Goal: Task Accomplishment & Management: Manage account settings

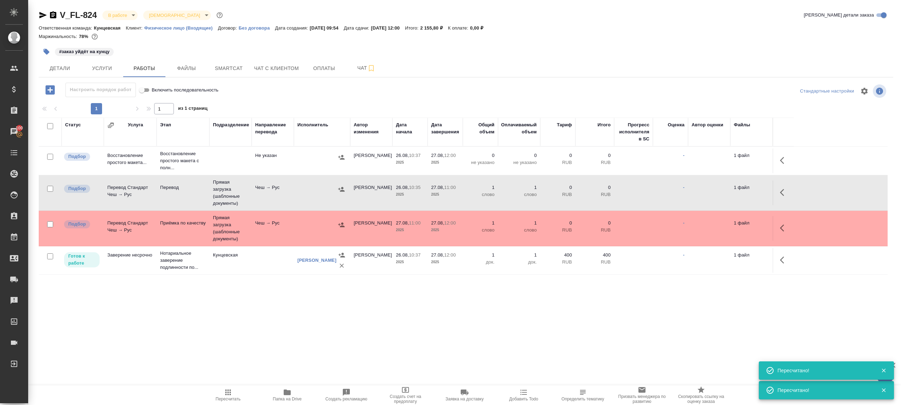
click at [222, 397] on span "Пересчитать" at bounding box center [228, 399] width 25 height 5
click at [315, 361] on div ".cls-1 fill:#fff; AWATERA Gazizov Rinat Клиенты Спецификации Заказы 100 Чаты To…" at bounding box center [450, 202] width 901 height 405
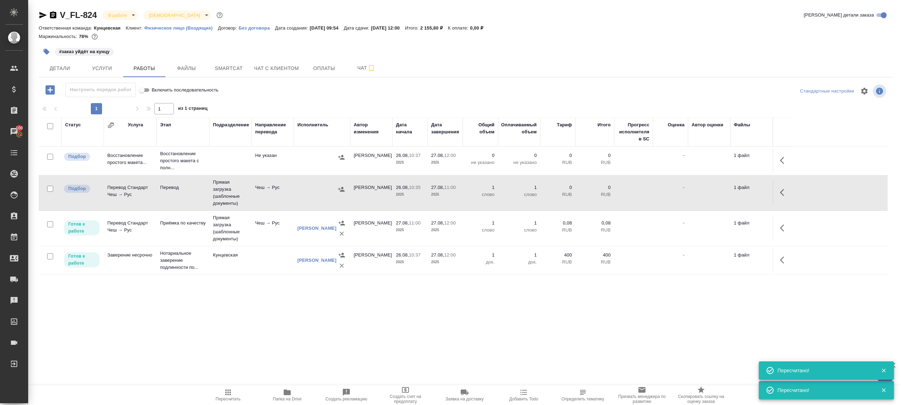
click at [234, 399] on span "Пересчитать" at bounding box center [228, 399] width 25 height 5
click at [313, 350] on div ".cls-1 fill:#fff; AWATERA Gazizov Rinat Клиенты Спецификации Заказы 100 Чаты To…" at bounding box center [450, 202] width 901 height 405
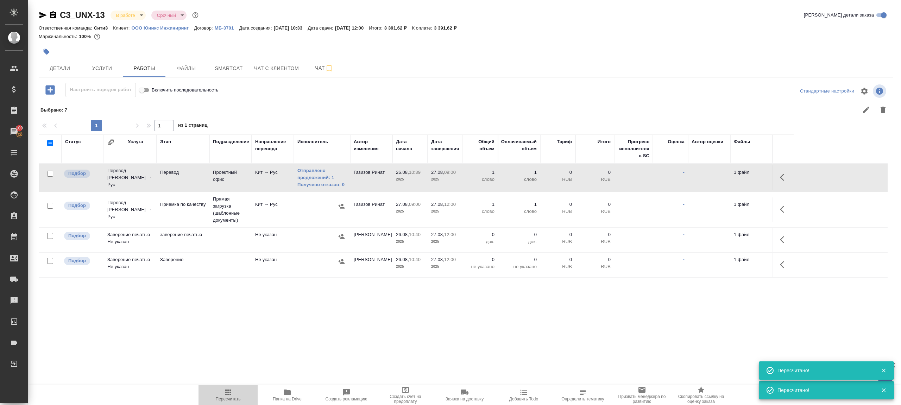
click at [231, 386] on button "Пересчитать" at bounding box center [228, 395] width 59 height 20
click at [299, 350] on div ".cls-1 fill:#fff; AWATERA [PERSON_NAME] Клиенты Спецификации Заказы 100 Чаты To…" at bounding box center [450, 202] width 901 height 405
click at [228, 386] on button "Пересчитать" at bounding box center [228, 395] width 59 height 20
click at [335, 338] on div ".cls-1 fill:#fff; AWATERA Gazizov Rinat Клиенты Спецификации Заказы 100 Чаты To…" at bounding box center [450, 202] width 901 height 405
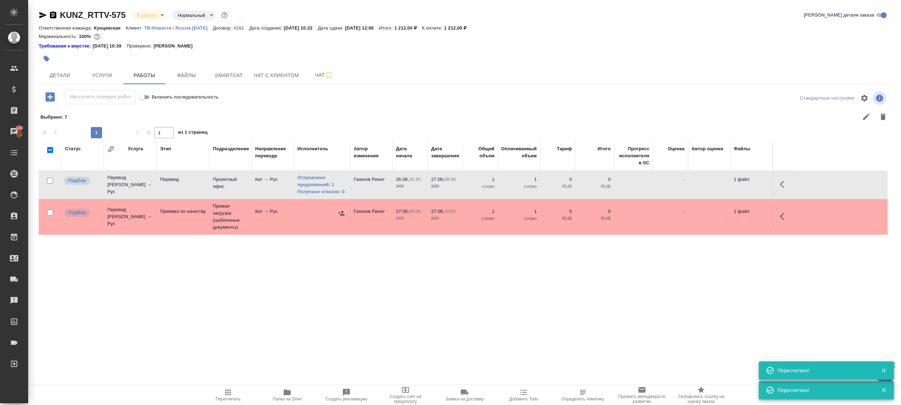
click at [228, 390] on icon "button" at bounding box center [228, 393] width 6 height 6
click at [296, 345] on div ".cls-1 fill:#fff; AWATERA Gazizov Rinat Клиенты Спецификации Заказы 100 Чаты To…" at bounding box center [450, 202] width 901 height 405
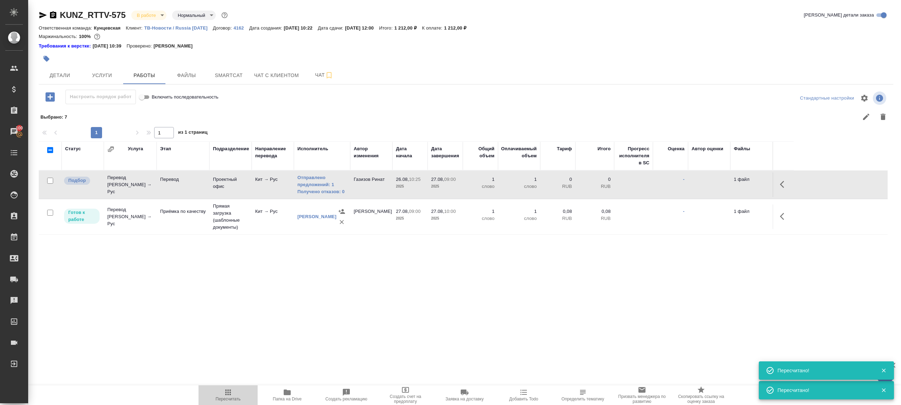
click at [227, 396] on icon "button" at bounding box center [228, 392] width 8 height 8
click at [366, 339] on div ".cls-1 fill:#fff; AWATERA Gazizov Rinat Клиенты Спецификации Заказы 100 Чаты To…" at bounding box center [450, 202] width 901 height 405
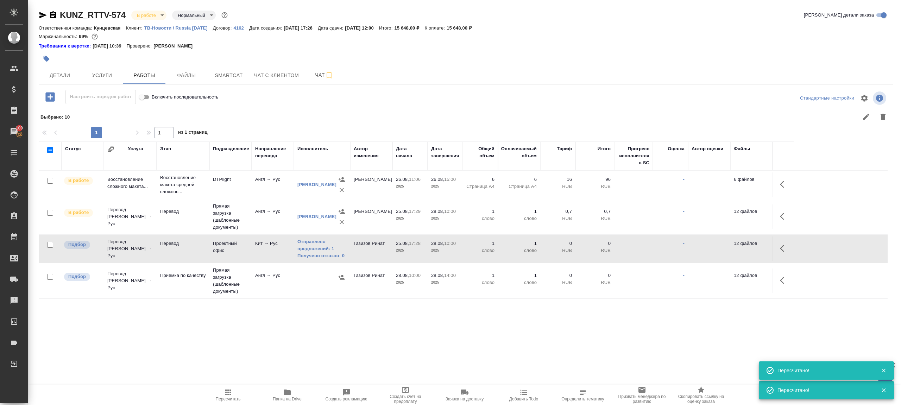
click at [216, 398] on span "Пересчитать" at bounding box center [228, 399] width 25 height 5
click at [293, 357] on div ".cls-1 fill:#fff; AWATERA Gazizov Rinat Клиенты Спецификации Заказы 100 Чаты To…" at bounding box center [450, 202] width 901 height 405
click at [215, 397] on span "Пересчитать" at bounding box center [228, 394] width 51 height 13
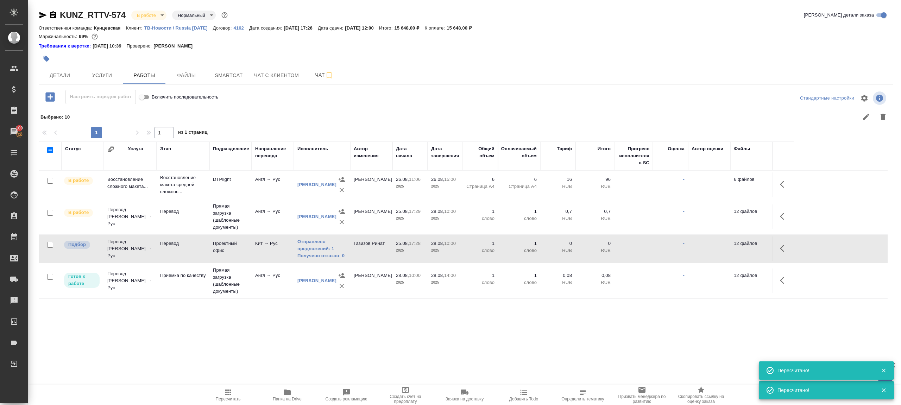
click at [306, 362] on div ".cls-1 fill:#fff; AWATERA Gazizov Rinat Клиенты Спецификации Заказы 100 Чаты To…" at bounding box center [450, 202] width 901 height 405
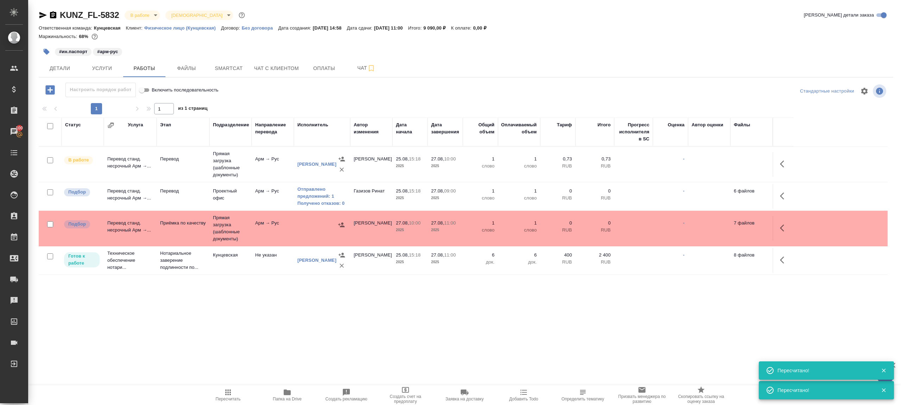
click at [238, 400] on span "Пересчитать" at bounding box center [228, 399] width 25 height 5
click at [296, 346] on div ".cls-1 fill:#fff; AWATERA Gazizov Rinat Клиенты Спецификации Заказы 100 Чаты To…" at bounding box center [450, 202] width 901 height 405
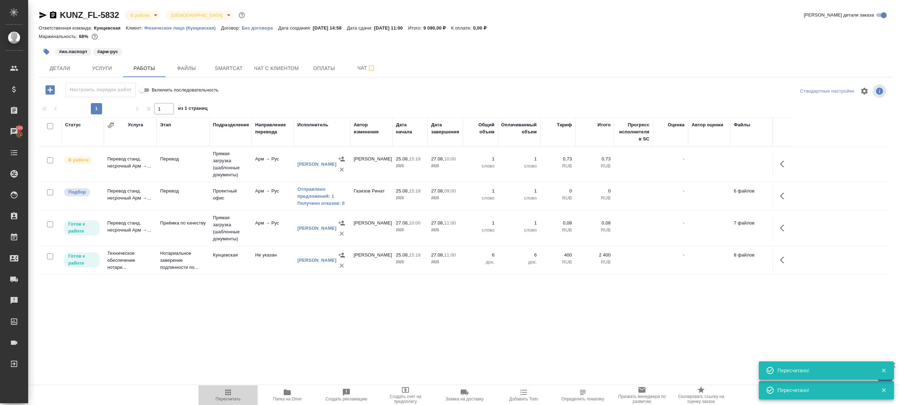
click at [234, 390] on span "Пересчитать" at bounding box center [228, 394] width 51 height 13
click at [233, 389] on span "Пересчитать" at bounding box center [228, 394] width 51 height 13
click at [355, 343] on div ".cls-1 fill:#fff; AWATERA Gazizov Rinat Клиенты Спецификации Заказы 100 Чаты To…" at bounding box center [450, 202] width 901 height 405
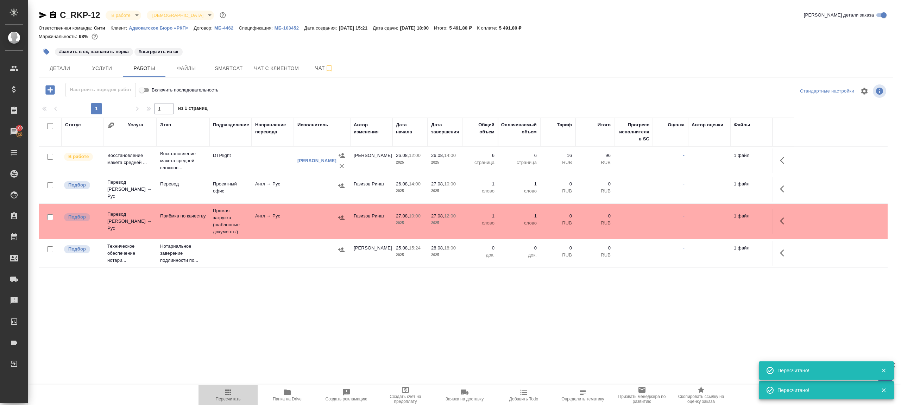
click at [217, 394] on span "Пересчитать" at bounding box center [228, 394] width 51 height 13
click at [285, 335] on div ".cls-1 fill:#fff; AWATERA Gazizov Rinat Клиенты Спецификации Заказы 100 Чаты To…" at bounding box center [450, 202] width 901 height 405
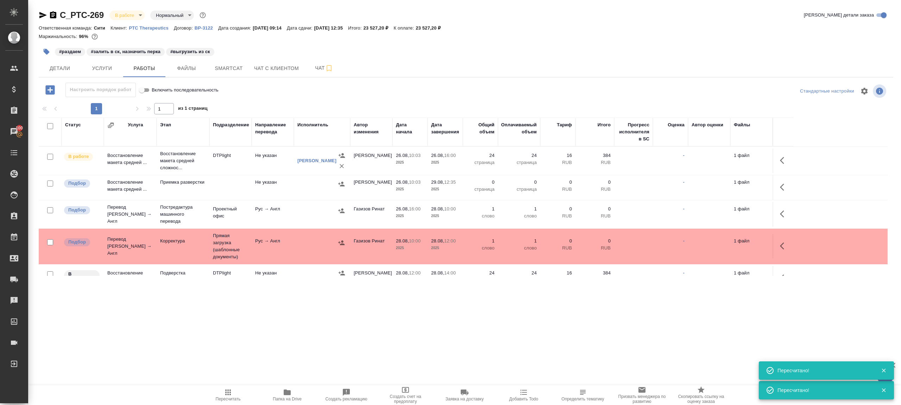
click at [238, 398] on span "Пересчитать" at bounding box center [228, 399] width 25 height 5
drag, startPoint x: 0, startPoint y: 0, endPoint x: 440, endPoint y: 359, distance: 567.9
click at [239, 398] on span "Пересчитать" at bounding box center [228, 399] width 25 height 5
click at [458, 358] on div ".cls-1 fill:#fff; AWATERA Gazizov Rinat Клиенты Спецификации Заказы 100 Чаты To…" at bounding box center [450, 202] width 901 height 405
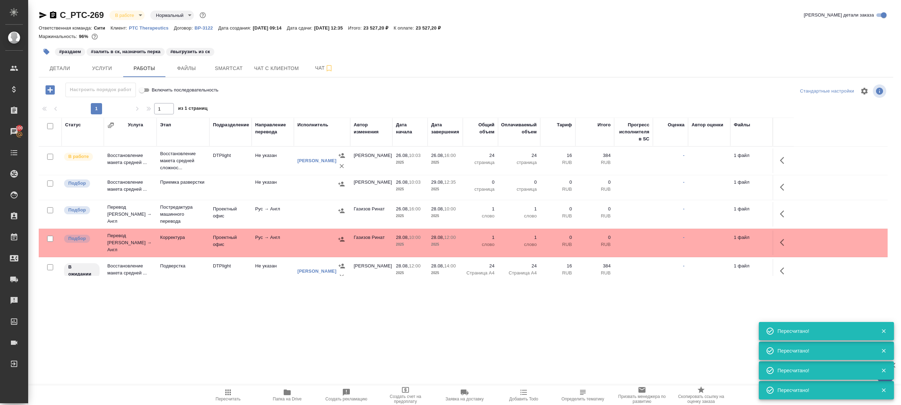
click at [664, 89] on div "Стандартные настройки" at bounding box center [748, 91] width 279 height 17
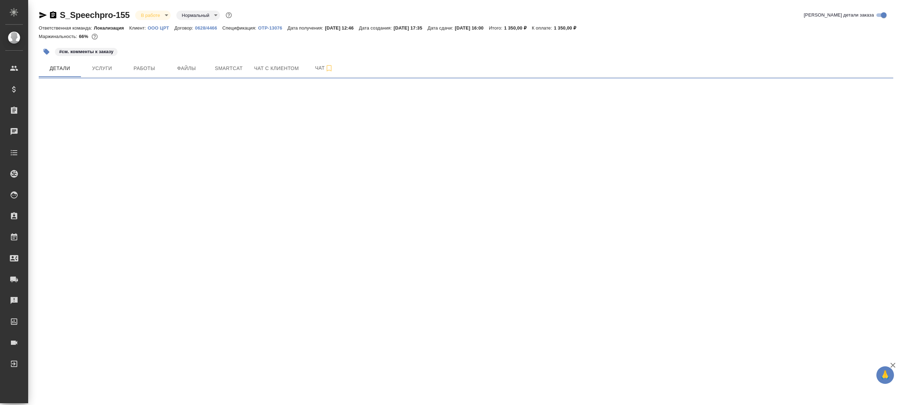
click at [137, 68] on span "Работы" at bounding box center [144, 68] width 34 height 9
select select "RU"
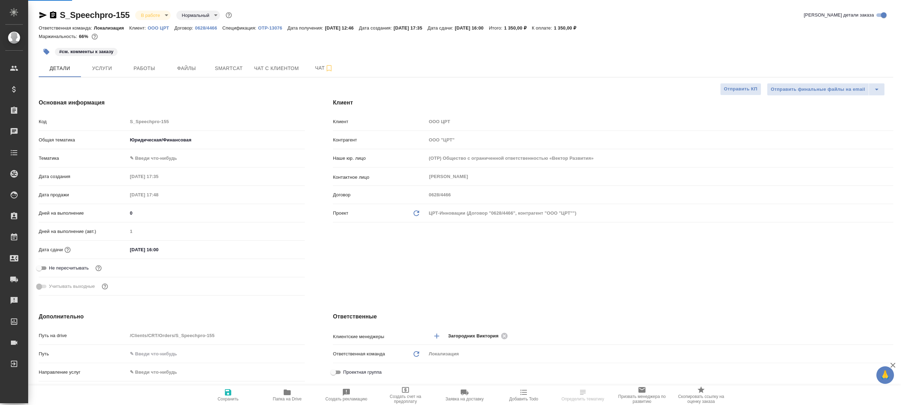
type textarea "x"
type input "Газизов Ринат"
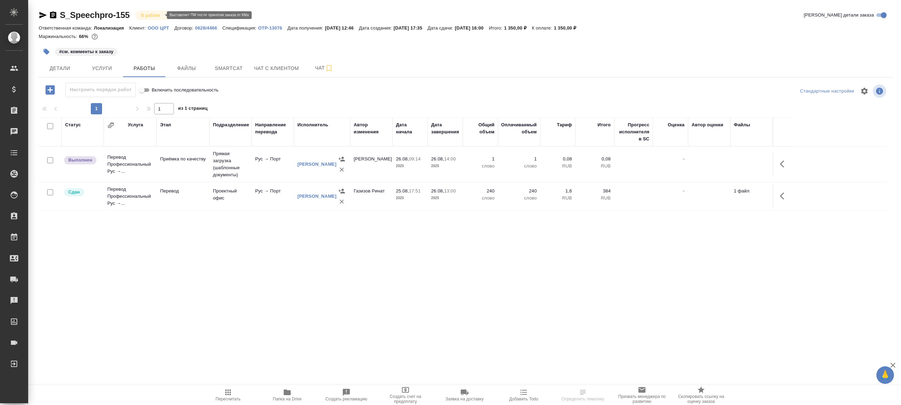
click at [145, 16] on body "🙏 .cls-1 fill:#fff; AWATERA [PERSON_NAME] Клиенты Спецификации Заказы Чаты Todo…" at bounding box center [450, 202] width 901 height 405
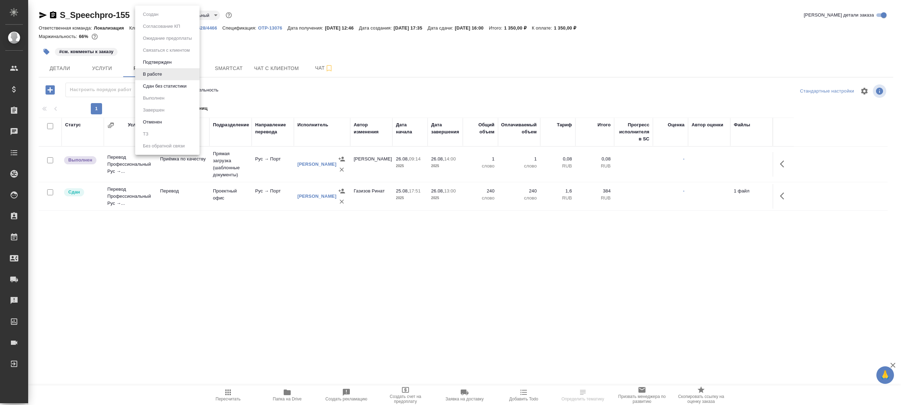
click at [161, 80] on li "В работе" at bounding box center [167, 74] width 64 height 12
click at [158, 18] on body "🙏 .cls-1 fill:#fff; AWATERA [PERSON_NAME] Клиенты Спецификации Заказы Чаты Todo…" at bounding box center [450, 202] width 901 height 405
click at [169, 90] on li "Сдан без статистики" at bounding box center [167, 86] width 64 height 12
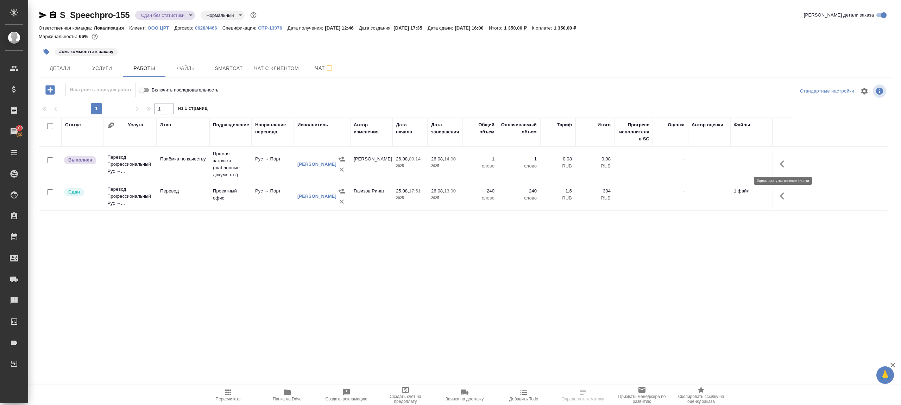
click at [785, 164] on icon "button" at bounding box center [784, 164] width 8 height 8
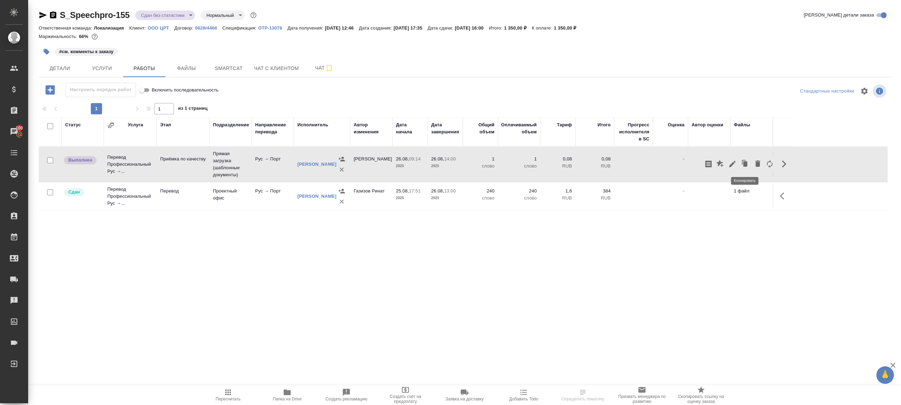
click at [739, 164] on button "button" at bounding box center [745, 164] width 13 height 17
click at [740, 163] on icon "button" at bounding box center [745, 164] width 10 height 10
click at [728, 163] on icon "button" at bounding box center [732, 164] width 8 height 8
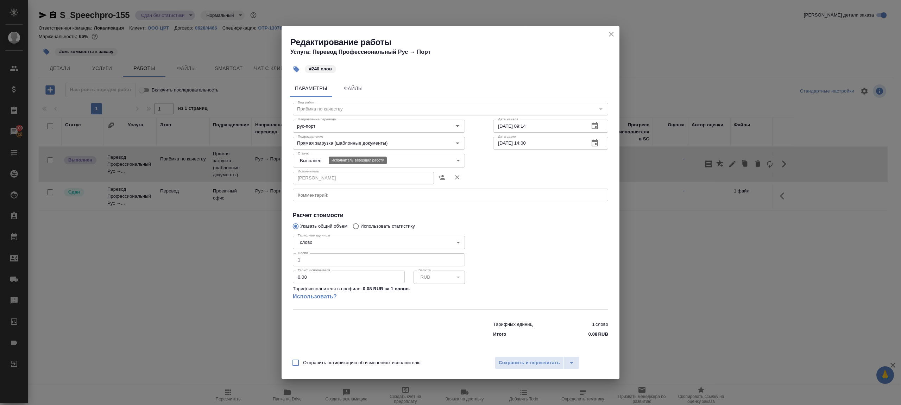
click at [321, 159] on body "🙏 .cls-1 fill:#fff; AWATERA [PERSON_NAME] Клиенты Спецификации Заказы 100 Чаты …" at bounding box center [450, 202] width 901 height 405
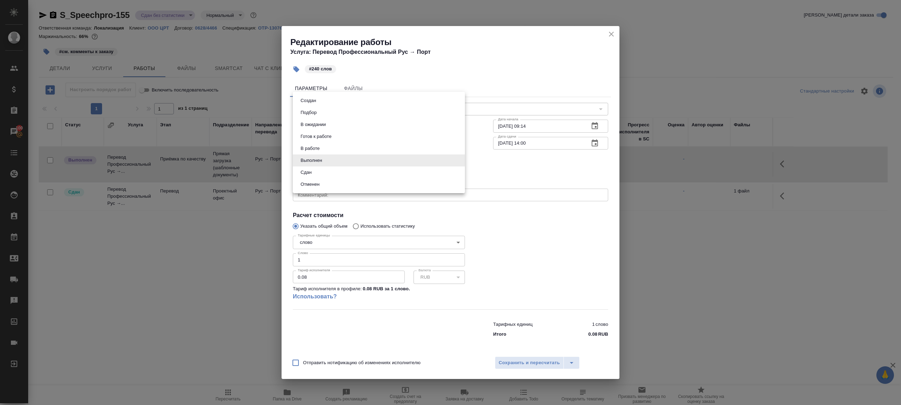
click at [331, 172] on li "Сдан" at bounding box center [379, 172] width 172 height 12
type input "closed"
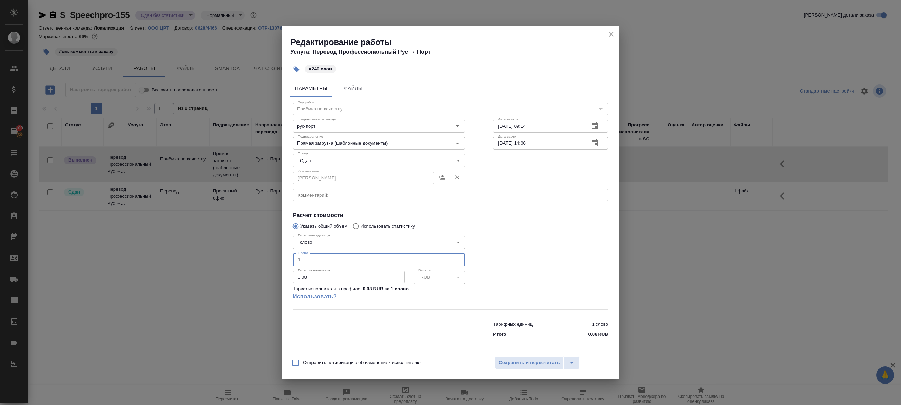
drag, startPoint x: 278, startPoint y: 255, endPoint x: 258, endPoint y: 252, distance: 19.9
click at [258, 252] on div "Редактирование работы Услуга: Перевод Профессиональный Рус → Порт #240 слов Пар…" at bounding box center [450, 202] width 901 height 405
type input "240"
click at [578, 265] on div at bounding box center [550, 271] width 143 height 105
click at [526, 364] on span "Сохранить и пересчитать" at bounding box center [529, 363] width 61 height 8
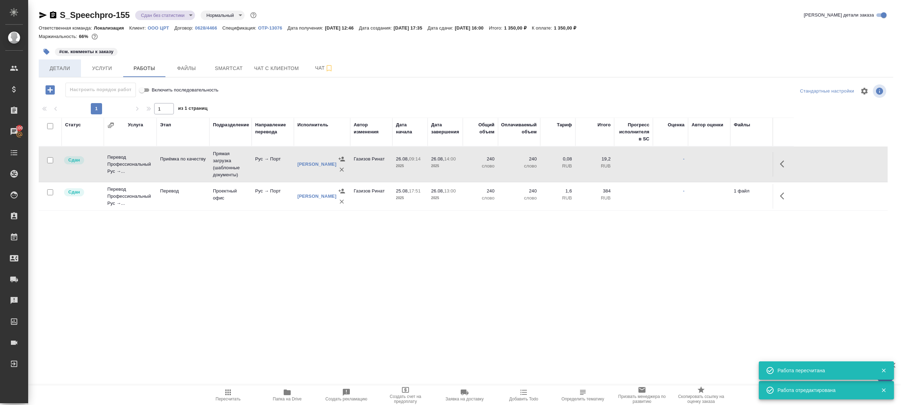
click at [62, 70] on span "Детали" at bounding box center [60, 68] width 34 height 9
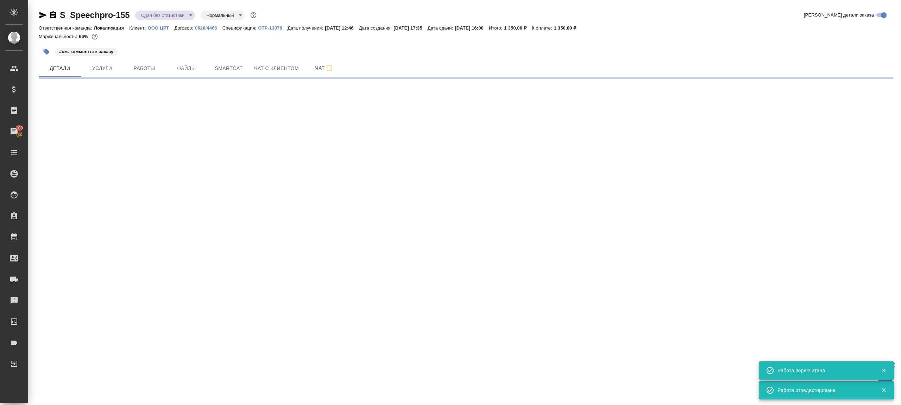
select select "RU"
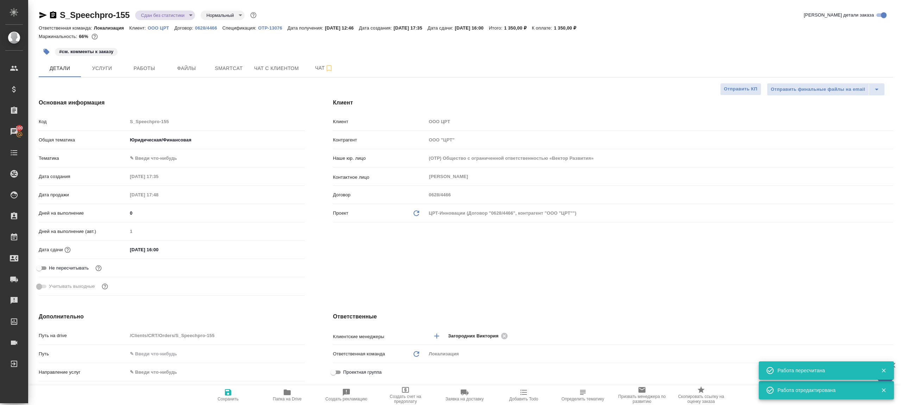
type textarea "x"
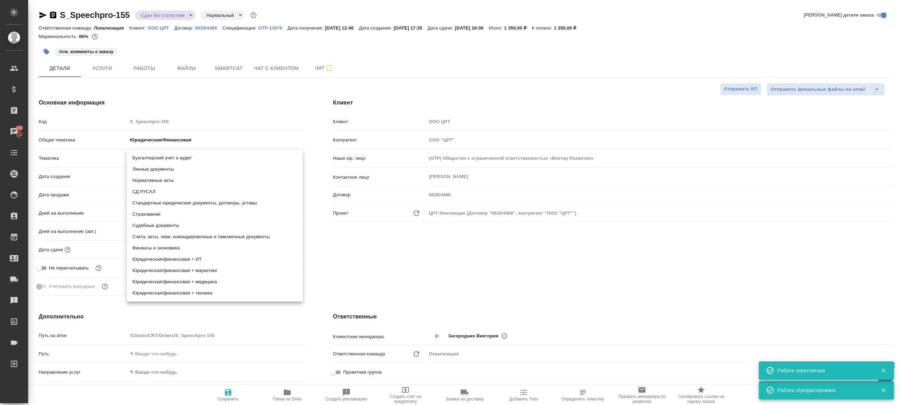
click at [145, 156] on body "🙏 .cls-1 fill:#fff; AWATERA [PERSON_NAME] Клиенты Спецификации Заказы 100 Чаты …" at bounding box center [450, 202] width 901 height 405
click at [162, 172] on li "Личные документы" at bounding box center [215, 169] width 176 height 11
type input "5a8b8b956a9677013d343cfe"
type textarea "x"
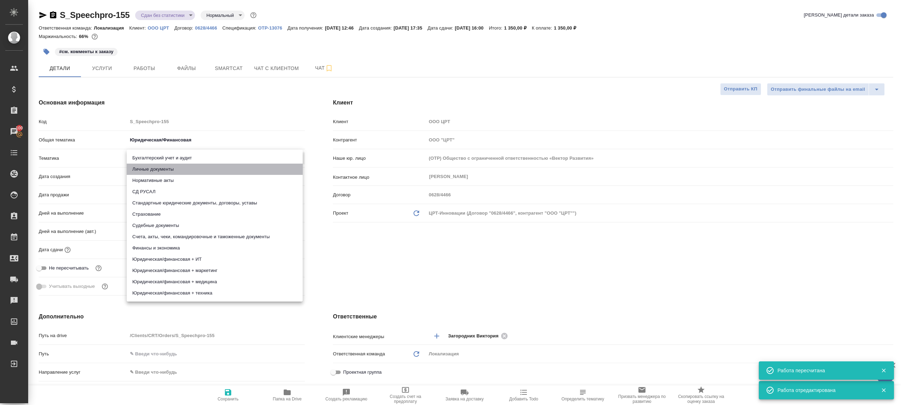
type textarea "x"
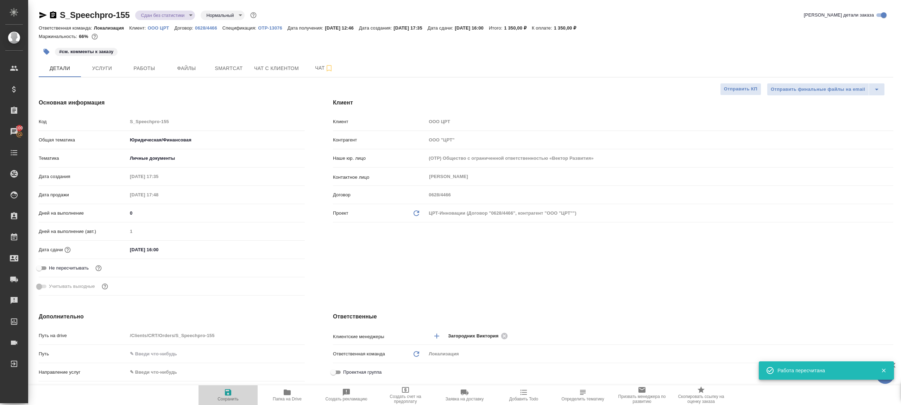
click at [231, 396] on icon "button" at bounding box center [228, 392] width 8 height 8
type textarea "x"
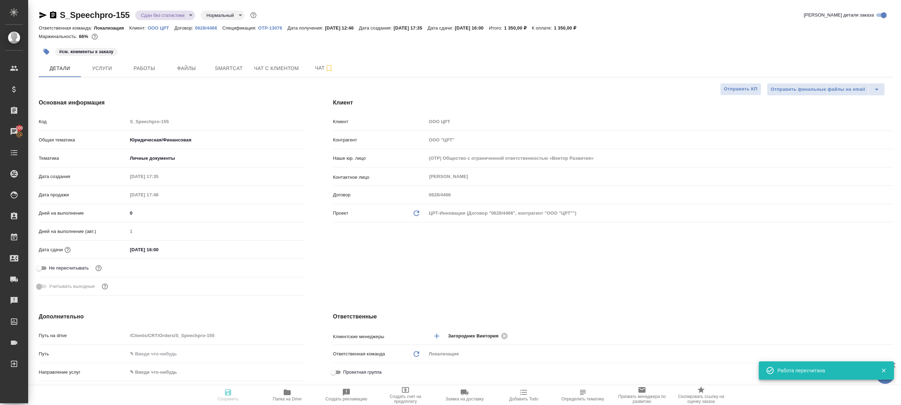
type textarea "x"
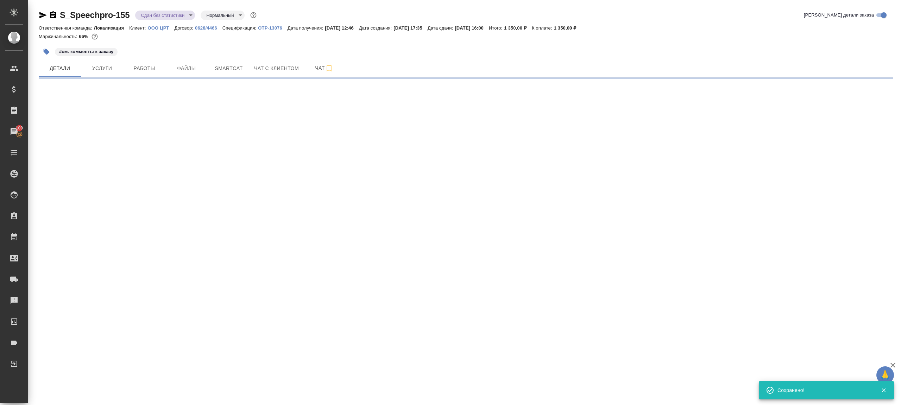
click at [175, 23] on div "S_Speechpro-155 Сдан без статистики distributed Нормальный normal Кратко детали…" at bounding box center [466, 17] width 855 height 14
select select "RU"
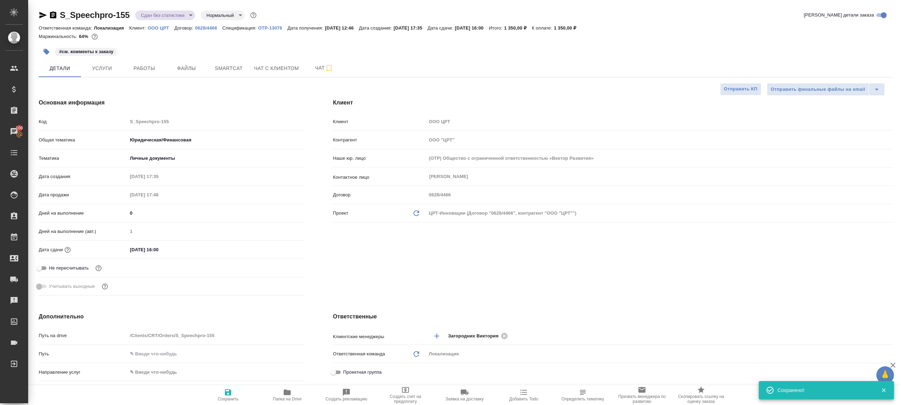
click at [174, 19] on body "🙏 .cls-1 fill:#fff; AWATERA [PERSON_NAME] Клиенты Спецификации Заказы 100 Чаты …" at bounding box center [450, 202] width 901 height 405
type textarea "x"
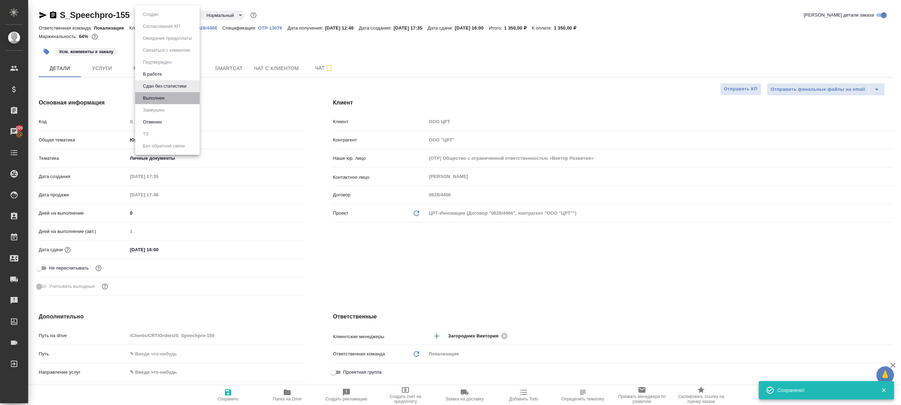
click at [165, 92] on li "Выполнен" at bounding box center [167, 98] width 64 height 12
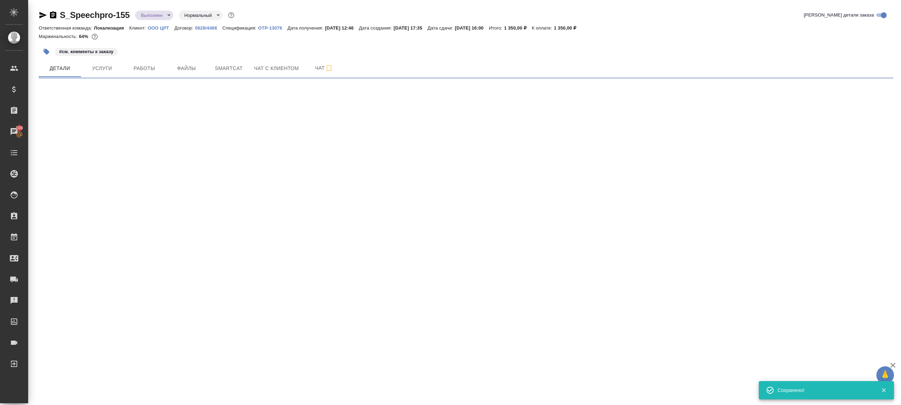
select select "RU"
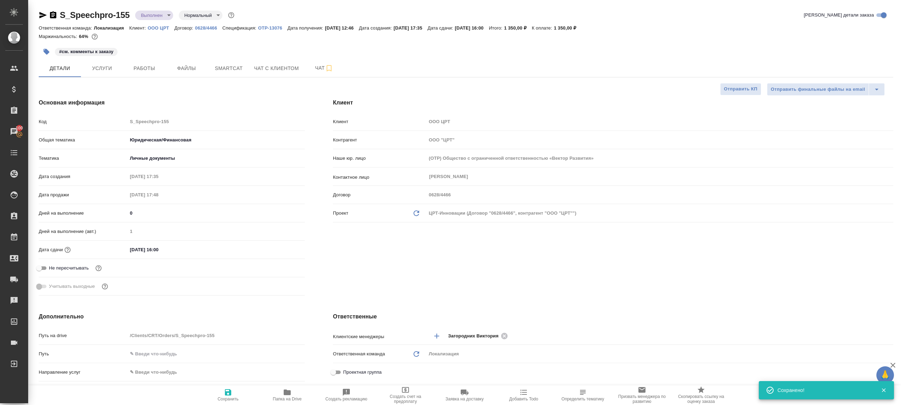
type textarea "x"
